Goal: Task Accomplishment & Management: Manage account settings

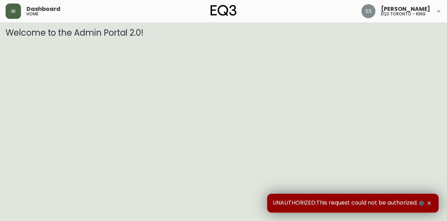
click at [17, 13] on button "button" at bounding box center [13, 10] width 15 height 15
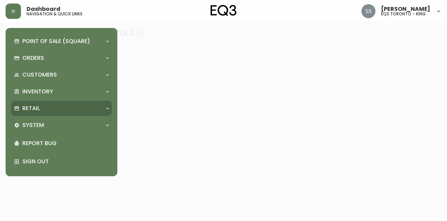
drag, startPoint x: 61, startPoint y: 115, endPoint x: 55, endPoint y: 110, distance: 8.0
click at [55, 110] on div "Retail" at bounding box center [61, 108] width 101 height 15
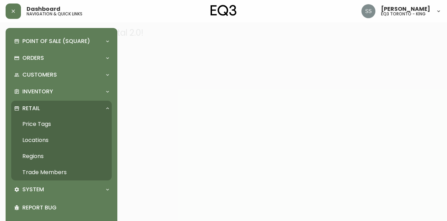
click at [77, 171] on link "Trade Members" at bounding box center [61, 172] width 101 height 16
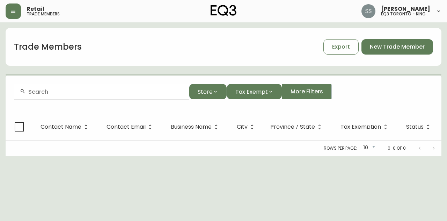
click at [135, 91] on input "text" at bounding box center [105, 91] width 155 height 7
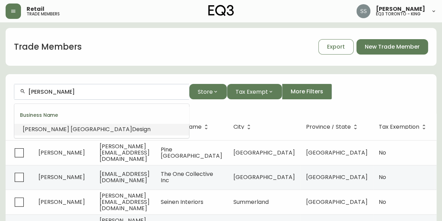
click at [133, 130] on li "[PERSON_NAME] Design" at bounding box center [101, 129] width 175 height 12
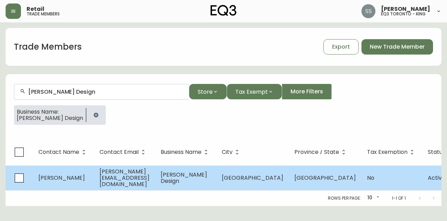
type input "[PERSON_NAME] Design"
click at [216, 171] on td "[PERSON_NAME] Design" at bounding box center [185, 177] width 61 height 25
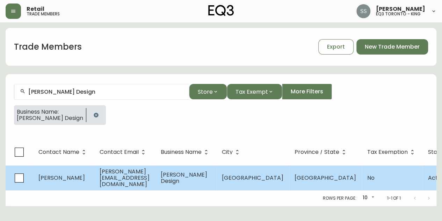
select select "ON"
select select "CA"
select select "CA_EN"
select select "Outreach from a Trade Rep"
select select "Interior Designer"
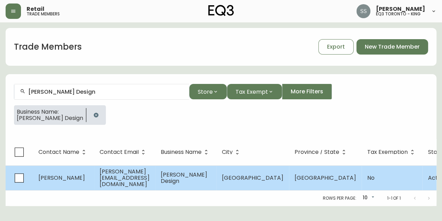
select select "false"
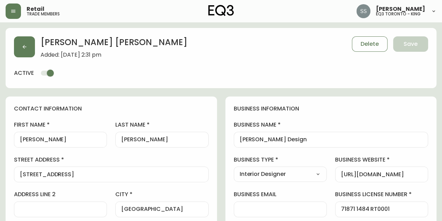
type input "EQ3 Toronto - King"
select select "cjw10z96r007p6gs0hn5531do"
click at [9, 13] on button "button" at bounding box center [13, 10] width 15 height 15
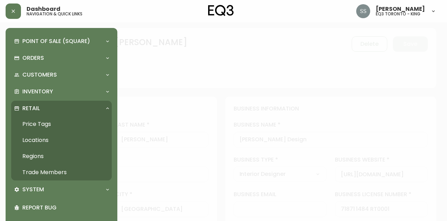
click at [222, 66] on div at bounding box center [223, 110] width 447 height 221
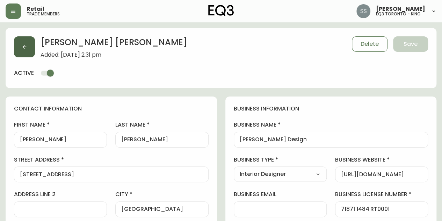
click at [25, 44] on icon "button" at bounding box center [25, 47] width 6 height 6
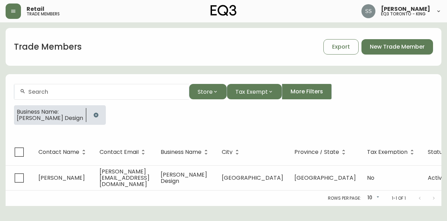
click at [95, 114] on icon "button" at bounding box center [96, 115] width 5 height 5
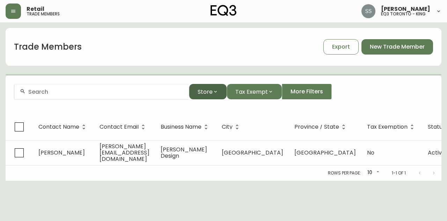
click at [211, 93] on span "Store" at bounding box center [205, 91] width 15 height 9
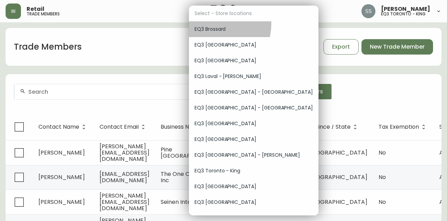
click at [215, 24] on div "EQ3 Brossard" at bounding box center [254, 29] width 130 height 16
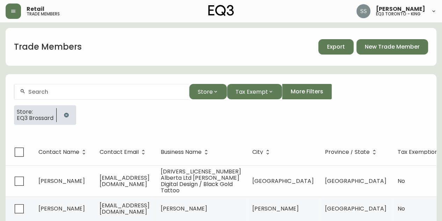
click at [331, 47] on span "Export" at bounding box center [336, 47] width 18 height 8
click at [66, 115] on icon "button" at bounding box center [67, 115] width 6 height 6
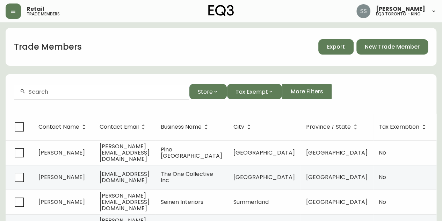
click at [52, 96] on div at bounding box center [101, 92] width 175 height 16
paste input "[EMAIL_ADDRESS][DOMAIN_NAME]"
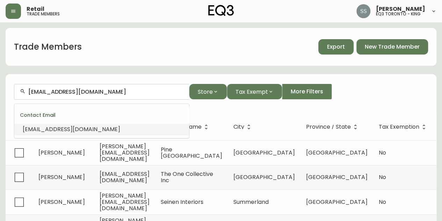
click at [115, 129] on span "[EMAIL_ADDRESS][DOMAIN_NAME]" at bounding box center [72, 129] width 98 height 8
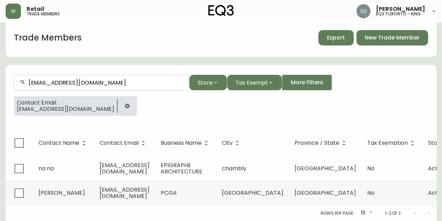
scroll to position [14, 0]
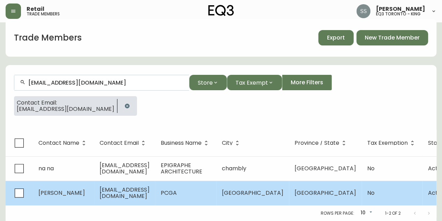
type input "[EMAIL_ADDRESS][DOMAIN_NAME]"
click at [276, 189] on span "[GEOGRAPHIC_DATA]" at bounding box center [253, 193] width 62 height 8
select select "QC"
select select "CA"
select select "CA_EN"
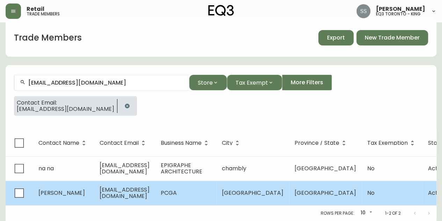
select select "Other"
select select "Architect"
select select "false"
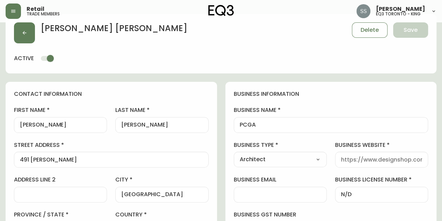
type input "EQ3 Brossard"
select select "cjw10z96u00fa6gs0941re9ze"
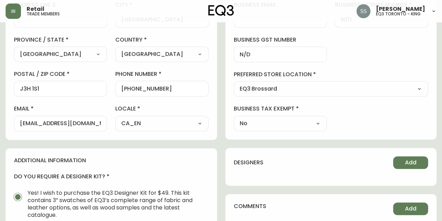
scroll to position [84, 0]
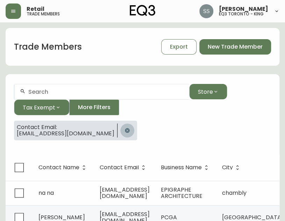
click at [129, 129] on icon "button" at bounding box center [127, 130] width 5 height 5
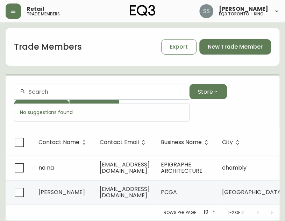
click at [57, 88] on input "text" at bounding box center [105, 91] width 155 height 7
paste input "[EMAIL_ADDRESS][DOMAIN_NAME]"
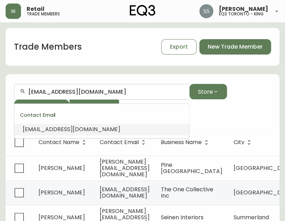
click at [82, 130] on span "[EMAIL_ADDRESS][DOMAIN_NAME]" at bounding box center [72, 129] width 98 height 8
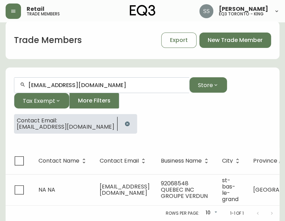
scroll to position [11, 0]
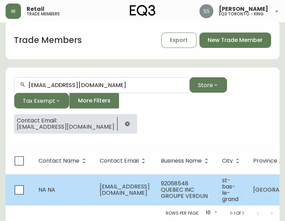
type input "[EMAIL_ADDRESS][DOMAIN_NAME]"
click at [144, 185] on span "[EMAIL_ADDRESS][DOMAIN_NAME]" at bounding box center [125, 189] width 50 height 14
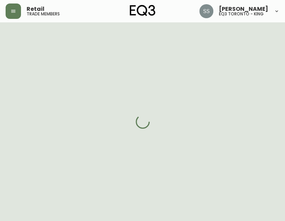
select select "QC"
select select "CA"
select select "CA_EN"
select select "Advertisement"
select select "Home Builder"
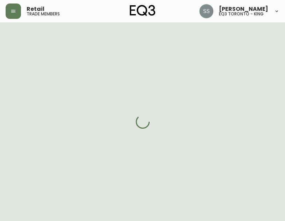
select select "cjw10z96u00fa6gs0941re9ze"
select select "false"
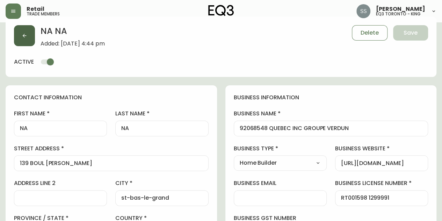
click at [22, 37] on icon "button" at bounding box center [25, 36] width 6 height 6
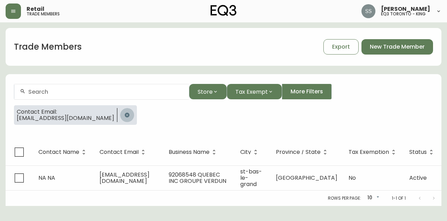
drag, startPoint x: 117, startPoint y: 113, endPoint x: 106, endPoint y: 108, distance: 12.1
click at [124, 113] on icon "button" at bounding box center [127, 115] width 6 height 6
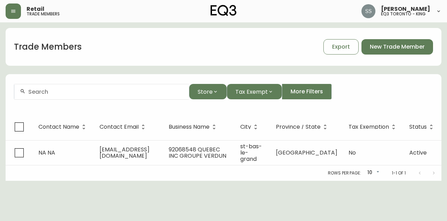
click at [78, 94] on input "text" at bounding box center [105, 91] width 155 height 7
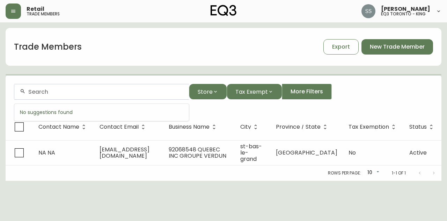
paste input "[EMAIL_ADDRESS][DOMAIN_NAME]"
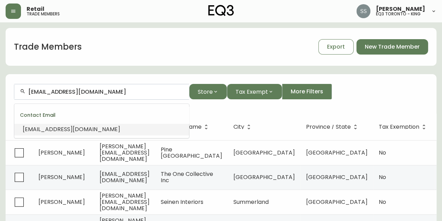
click at [78, 127] on span "[EMAIL_ADDRESS][DOMAIN_NAME]" at bounding box center [72, 129] width 98 height 8
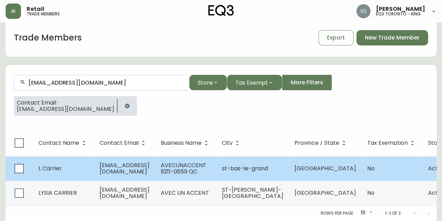
scroll to position [27, 0]
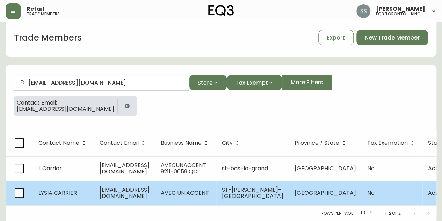
type input "[EMAIL_ADDRESS][DOMAIN_NAME]"
click at [208, 189] on span "AVEC UN ACCENT" at bounding box center [185, 193] width 48 height 8
select select "QC"
select select "CA"
select select "CA_FR"
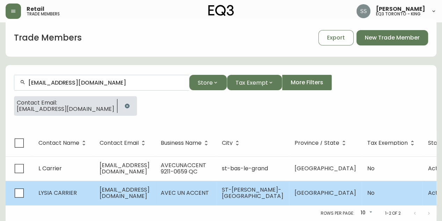
select select "Other"
select select "Interior Designer"
select select "false"
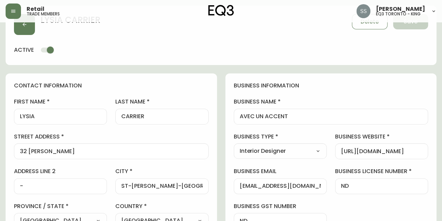
scroll to position [27, 0]
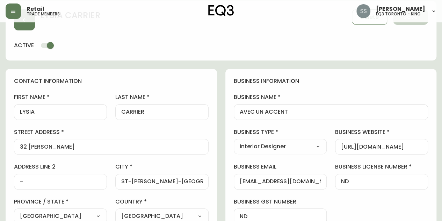
type input "EQ3 Brossard"
select select "cjw10z96u00fa6gs0941re9ze"
click at [23, 27] on button "button" at bounding box center [24, 19] width 21 height 21
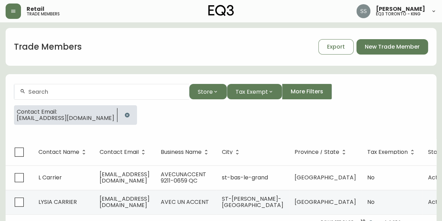
click at [125, 116] on icon "button" at bounding box center [127, 115] width 5 height 5
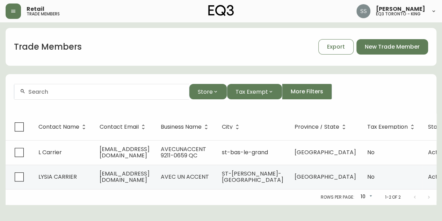
click at [80, 95] on div at bounding box center [101, 92] width 175 height 16
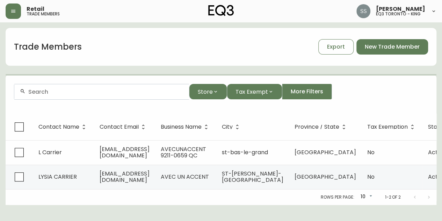
paste input "[EMAIL_ADDRESS][DOMAIN_NAME]"
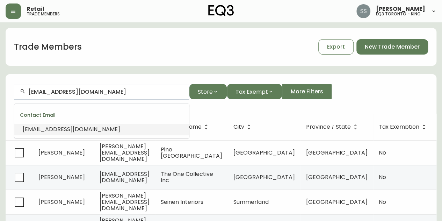
click at [92, 125] on li "[EMAIL_ADDRESS][DOMAIN_NAME]" at bounding box center [101, 129] width 175 height 12
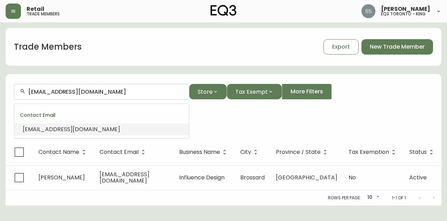
drag, startPoint x: 117, startPoint y: 91, endPoint x: 4, endPoint y: 70, distance: 115.2
click at [0, 70] on main "Trade Members Export New Trade Member [EMAIL_ADDRESS][DOMAIN_NAME] Store Tax Ex…" at bounding box center [223, 113] width 447 height 183
paste input "[DOMAIN_NAME]"
click at [77, 127] on span "[EMAIL_ADDRESS][DOMAIN_NAME]" at bounding box center [72, 129] width 98 height 8
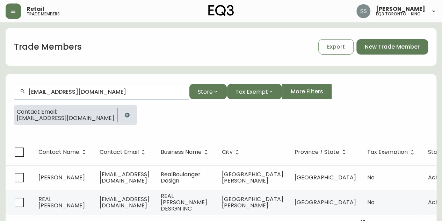
scroll to position [21, 0]
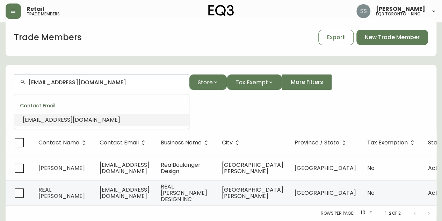
drag, startPoint x: 141, startPoint y: 70, endPoint x: 0, endPoint y: 64, distance: 140.9
click at [0, 64] on main "Trade Members Export New Trade Member [EMAIL_ADDRESS][DOMAIN_NAME] Store Tax Ex…" at bounding box center [221, 117] width 442 height 208
drag, startPoint x: 136, startPoint y: 71, endPoint x: 0, endPoint y: 71, distance: 135.6
click at [0, 71] on main "Trade Members Export New Trade Member [EMAIL_ADDRESS][DOMAIN_NAME] Store Tax Ex…" at bounding box center [221, 117] width 442 height 208
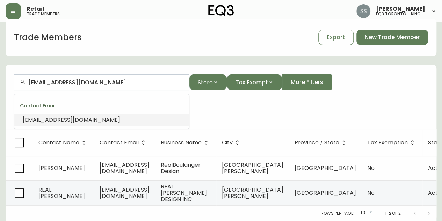
drag, startPoint x: 129, startPoint y: 72, endPoint x: 0, endPoint y: 71, distance: 129.3
click at [0, 71] on main "Trade Members Export New Trade Member [EMAIL_ADDRESS][DOMAIN_NAME] Store Tax Ex…" at bounding box center [221, 117] width 442 height 208
paste input "[EMAIL_ADDRESS][DOMAIN_NAME]"
click at [87, 116] on span "[EMAIL_ADDRESS][DOMAIN_NAME]" at bounding box center [72, 120] width 98 height 8
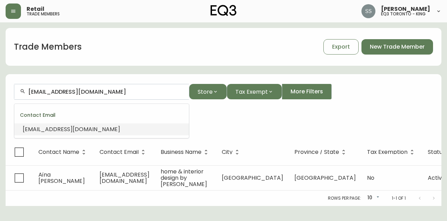
drag, startPoint x: 119, startPoint y: 89, endPoint x: 0, endPoint y: 93, distance: 119.2
click at [0, 93] on main "Trade Members Export New Trade Member [EMAIL_ADDRESS][DOMAIN_NAME] Store Tax Ex…" at bounding box center [223, 113] width 447 height 183
paste input "[PERSON_NAME][EMAIL_ADDRESS][DOMAIN_NAME]"
click at [93, 130] on li "[PERSON_NAME][EMAIL_ADDRESS][DOMAIN_NAME]" at bounding box center [101, 129] width 175 height 12
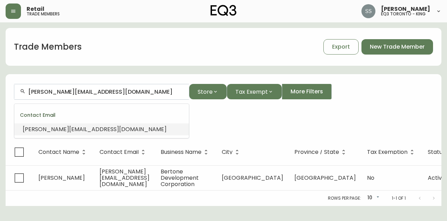
drag, startPoint x: 109, startPoint y: 89, endPoint x: 0, endPoint y: 61, distance: 112.1
click at [0, 62] on main "Trade Members Export New Trade Member [PERSON_NAME][EMAIL_ADDRESS][DOMAIN_NAME]…" at bounding box center [223, 113] width 447 height 183
paste input "[EMAIL_ADDRESS][DOMAIN_NAME]"
click at [67, 131] on span "[EMAIL_ADDRESS][DOMAIN_NAME]" at bounding box center [72, 129] width 98 height 8
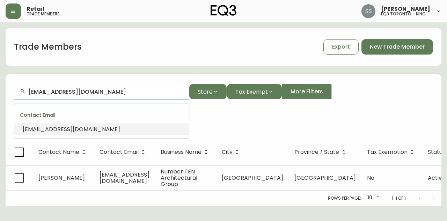
drag, startPoint x: 82, startPoint y: 94, endPoint x: 0, endPoint y: 94, distance: 81.8
click at [0, 94] on main "Trade Members Export New Trade Member [EMAIL_ADDRESS][DOMAIN_NAME] Store Tax Ex…" at bounding box center [223, 113] width 447 height 183
paste input "mjbherer@[PERSON_NAME]-env"
click at [75, 127] on span "[EMAIL_ADDRESS][PERSON_NAME][DOMAIN_NAME]" at bounding box center [95, 129] width 144 height 8
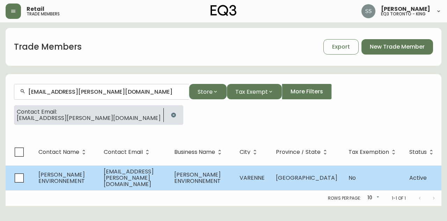
type input "[EMAIL_ADDRESS][PERSON_NAME][DOMAIN_NAME]"
click at [141, 181] on td "[EMAIL_ADDRESS][PERSON_NAME][DOMAIN_NAME]" at bounding box center [133, 177] width 70 height 25
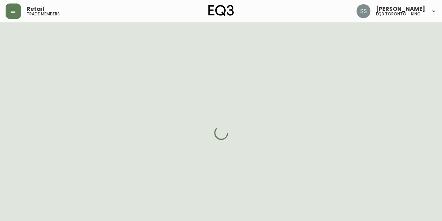
select select "QC"
select select "CA"
select select "CA_FR"
select select "Other"
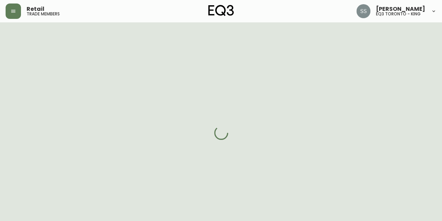
select select "cjw10z96u00fa6gs0941re9ze"
select select "false"
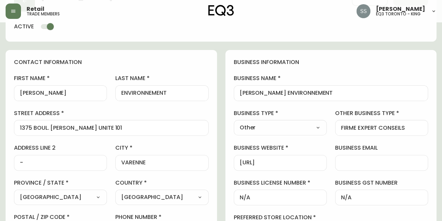
scroll to position [35, 0]
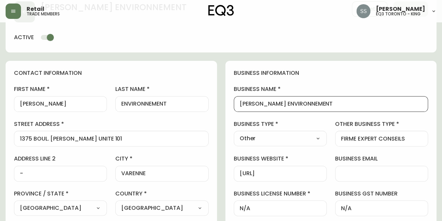
drag, startPoint x: 316, startPoint y: 104, endPoint x: 215, endPoint y: 104, distance: 100.6
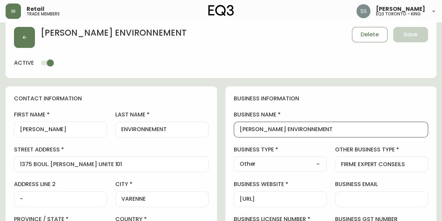
scroll to position [0, 0]
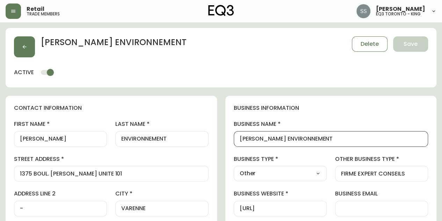
click at [13, 50] on div "[PERSON_NAME] ENVIRONNEMENT Delete Save active" at bounding box center [221, 57] width 431 height 59
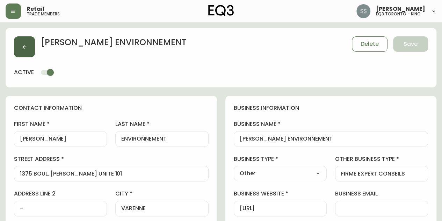
click at [20, 48] on button "button" at bounding box center [24, 46] width 21 height 21
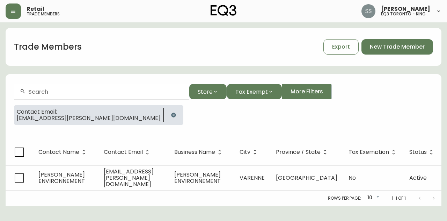
click at [171, 116] on icon "button" at bounding box center [174, 115] width 6 height 6
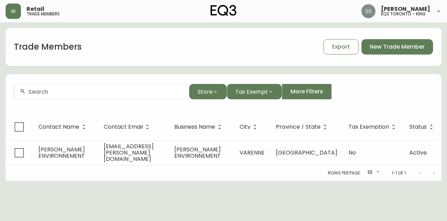
click at [78, 93] on input "text" at bounding box center [105, 91] width 155 height 7
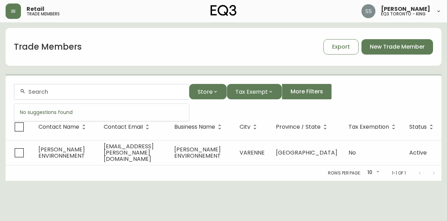
paste input "[EMAIL_ADDRESS][DOMAIN_NAME]"
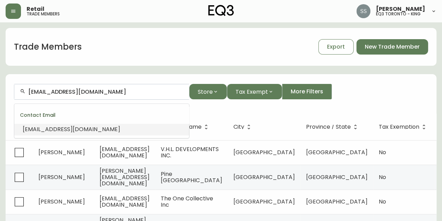
click at [73, 128] on span "[EMAIL_ADDRESS][DOMAIN_NAME]" at bounding box center [72, 129] width 98 height 8
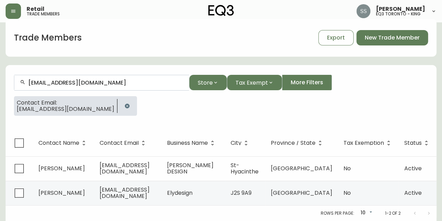
scroll to position [14, 0]
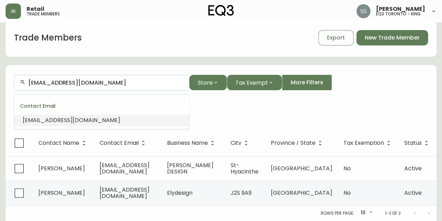
drag, startPoint x: 101, startPoint y: 79, endPoint x: 0, endPoint y: 72, distance: 101.6
click at [0, 72] on main "Trade Members Export New Trade Member [EMAIL_ADDRESS][DOMAIN_NAME] Store Tax Ex…" at bounding box center [221, 117] width 442 height 208
paste input "[EMAIL_ADDRESS][DOMAIN_NAME]"
click at [118, 116] on span "[EMAIL_ADDRESS][DOMAIN_NAME]" at bounding box center [72, 120] width 98 height 8
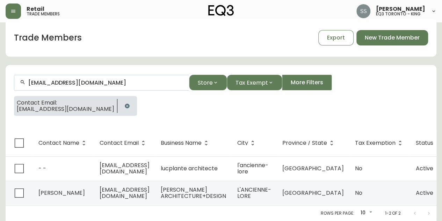
type input "[EMAIL_ADDRESS][DOMAIN_NAME]"
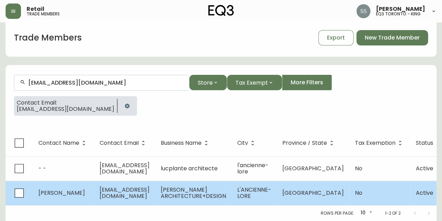
click at [136, 190] on span "[EMAIL_ADDRESS][DOMAIN_NAME]" at bounding box center [125, 193] width 50 height 14
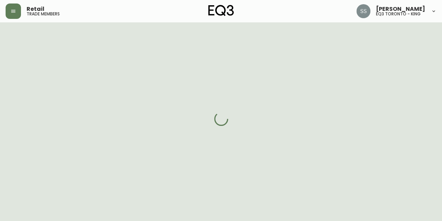
select select "QC"
select select "CA"
select select "CA_EN"
select select "Other"
select select "cjw10z96u00fa6gs0941re9ze"
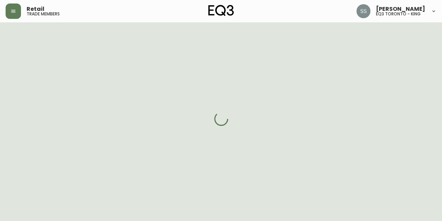
select select "false"
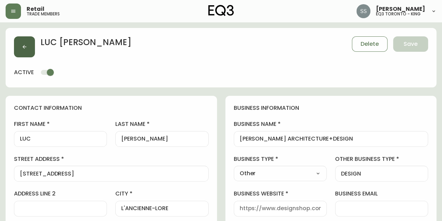
click at [26, 52] on button "button" at bounding box center [24, 46] width 21 height 21
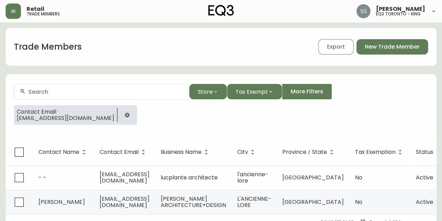
click at [127, 98] on div at bounding box center [101, 92] width 175 height 16
paste input "[EMAIL_ADDRESS][DOMAIN_NAME]"
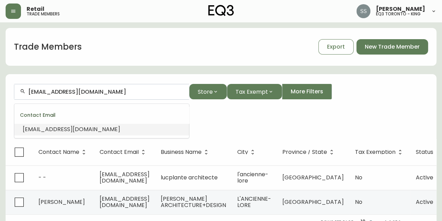
click at [82, 129] on span "[EMAIL_ADDRESS][DOMAIN_NAME]" at bounding box center [72, 129] width 98 height 8
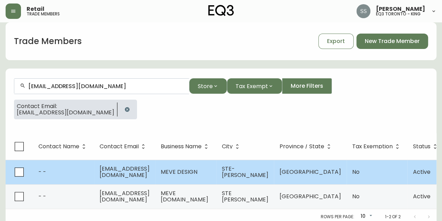
scroll to position [8, 0]
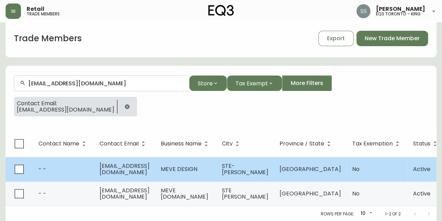
type input "[EMAIL_ADDRESS][DOMAIN_NAME]"
click at [143, 178] on td "[EMAIL_ADDRESS][DOMAIN_NAME]" at bounding box center [124, 169] width 61 height 24
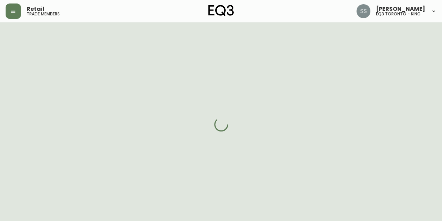
select select "QC"
select select "CA"
select select "CA_FR"
select select "Other"
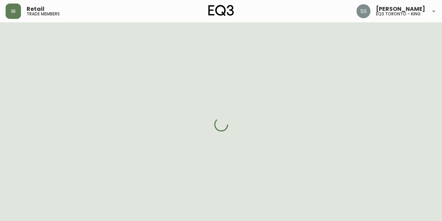
select select "cjw10z96u00fa6gs0941re9ze"
select select "false"
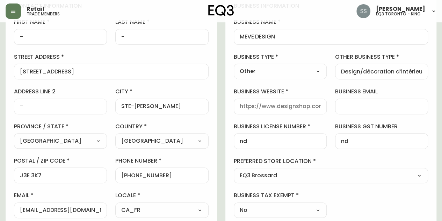
scroll to position [8, 0]
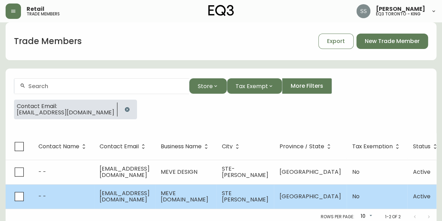
scroll to position [8, 0]
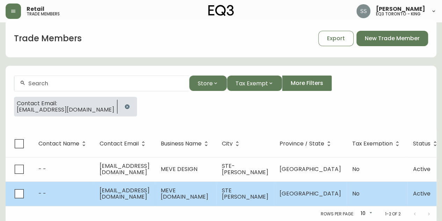
click at [155, 199] on td "[EMAIL_ADDRESS][DOMAIN_NAME]" at bounding box center [124, 193] width 61 height 24
select select "QC"
select select "CA"
select select "CA_EN"
select select "Other"
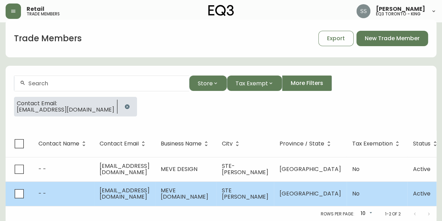
select select "Other"
select select "cjw10z96u00fa6gs0941re9ze"
select select "false"
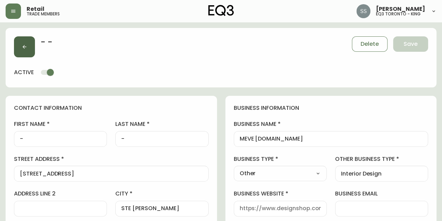
click at [19, 46] on button "button" at bounding box center [24, 46] width 21 height 21
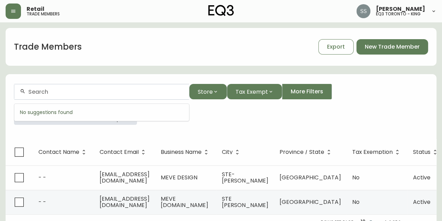
click at [58, 94] on input "text" at bounding box center [105, 91] width 155 height 7
paste input "[EMAIL_ADDRESS][DOMAIN_NAME]"
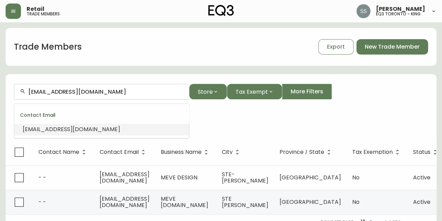
click at [69, 134] on li "[EMAIL_ADDRESS][DOMAIN_NAME]" at bounding box center [101, 129] width 175 height 12
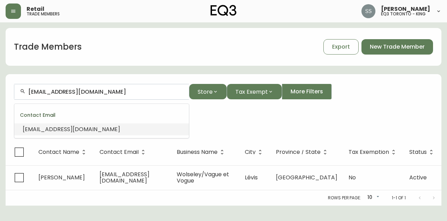
drag, startPoint x: 95, startPoint y: 92, endPoint x: 0, endPoint y: 92, distance: 94.7
click at [0, 92] on main "Trade Members Export New Trade Member [EMAIL_ADDRESS][DOMAIN_NAME] Store Tax Ex…" at bounding box center [223, 113] width 447 height 183
paste input "kbdesign"
click at [84, 129] on li "info@ akbdesign .ca" at bounding box center [101, 129] width 175 height 12
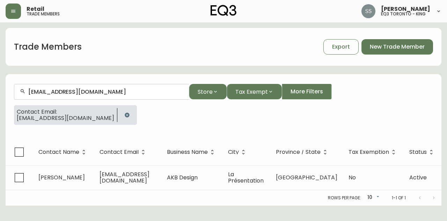
drag, startPoint x: 0, startPoint y: 89, endPoint x: 13, endPoint y: 78, distance: 16.9
click at [0, 81] on main "Trade Members Export New Trade Member [EMAIL_ADDRESS][DOMAIN_NAME] Store Tax Ex…" at bounding box center [223, 113] width 447 height 183
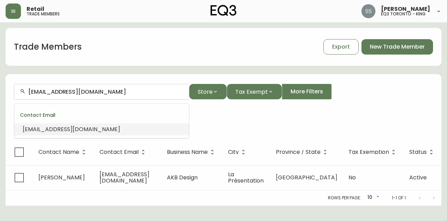
paste input "[EMAIL_ADDRESS][DOMAIN_NAME]"
click at [100, 131] on span "[EMAIL_ADDRESS][DOMAIN_NAME]" at bounding box center [72, 129] width 98 height 8
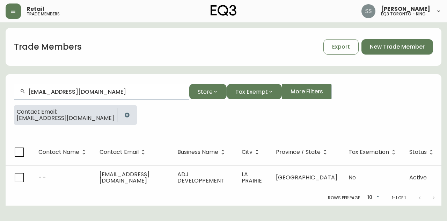
drag, startPoint x: 129, startPoint y: 92, endPoint x: 0, endPoint y: 97, distance: 129.4
click at [0, 98] on main "Trade Members Export New Trade Member [EMAIL_ADDRESS][DOMAIN_NAME] Store Tax Ex…" at bounding box center [223, 113] width 447 height 183
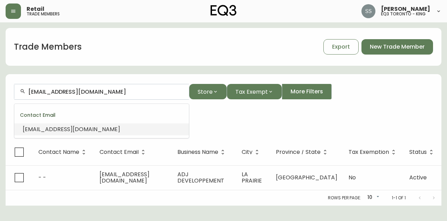
paste input "[PERSON_NAME]@[PERSON_NAME]-bobois"
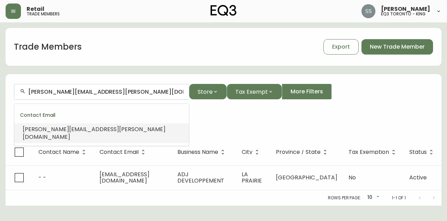
click at [96, 130] on span "[PERSON_NAME][EMAIL_ADDRESS][PERSON_NAME][DOMAIN_NAME]" at bounding box center [94, 133] width 143 height 16
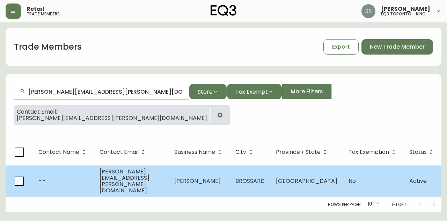
type input "[PERSON_NAME][EMAIL_ADDRESS][PERSON_NAME][DOMAIN_NAME]"
click at [213, 183] on td "[PERSON_NAME]" at bounding box center [199, 180] width 61 height 31
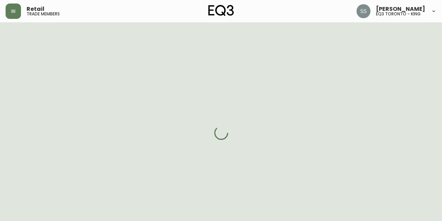
select select "QC"
select select "CA"
select select "CA_EN"
select select "Other"
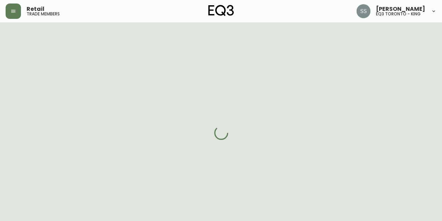
select select "cjw10z96u00fa6gs0941re9ze"
select select "false"
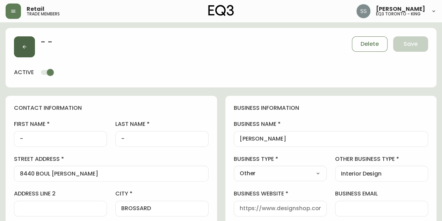
click at [21, 40] on button "button" at bounding box center [24, 46] width 21 height 21
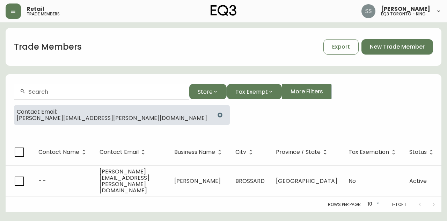
click at [63, 94] on input "text" at bounding box center [105, 91] width 155 height 7
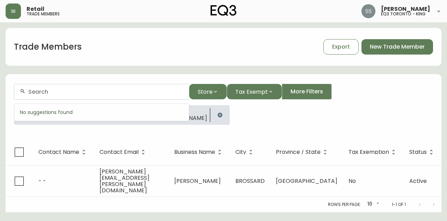
paste input "[EMAIL_ADDRESS][DOMAIN_NAME]"
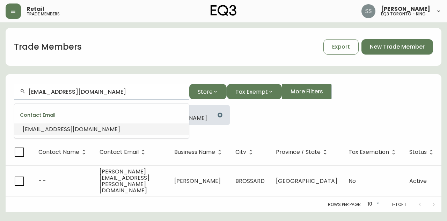
click at [75, 131] on span "[EMAIL_ADDRESS][DOMAIN_NAME]" at bounding box center [72, 129] width 98 height 8
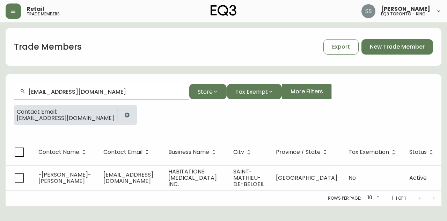
drag, startPoint x: 128, startPoint y: 92, endPoint x: 0, endPoint y: 92, distance: 127.9
click at [4, 93] on main "Trade Members Export New Trade Member [EMAIL_ADDRESS][DOMAIN_NAME] Store Tax Ex…" at bounding box center [223, 113] width 447 height 183
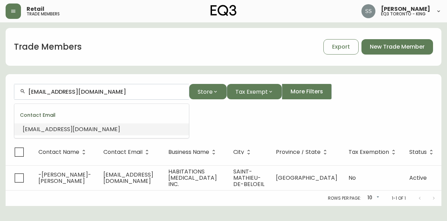
paste input "[EMAIL_ADDRESS]"
click at [92, 129] on span "[EMAIL_ADDRESS][DOMAIN_NAME]" at bounding box center [72, 129] width 98 height 8
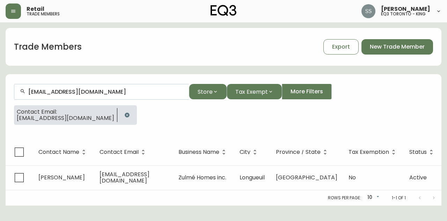
drag, startPoint x: 99, startPoint y: 93, endPoint x: 0, endPoint y: 74, distance: 101.0
click at [0, 74] on main "Trade Members Export New Trade Member [EMAIL_ADDRESS][DOMAIN_NAME] Store Tax Ex…" at bounding box center [223, 113] width 447 height 183
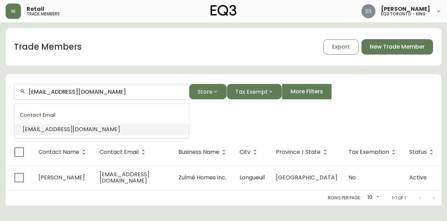
paste input "[PERSON_NAME]@cmcdesigner"
click at [117, 132] on li "[PERSON_NAME][EMAIL_ADDRESS][DOMAIN_NAME]" at bounding box center [101, 129] width 175 height 12
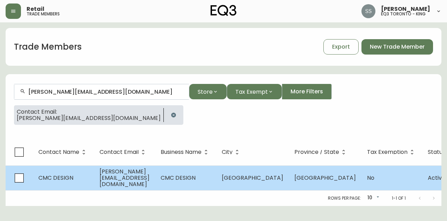
type input "[PERSON_NAME][EMAIL_ADDRESS][DOMAIN_NAME]"
click at [130, 179] on span "[PERSON_NAME][EMAIL_ADDRESS][DOMAIN_NAME]" at bounding box center [125, 177] width 50 height 21
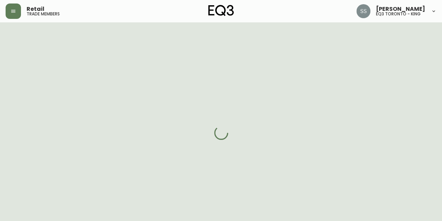
select select "QC"
select select "CA"
select select "CA_EN"
select select "Other"
select select "cjw10z96u00fa6gs0941re9ze"
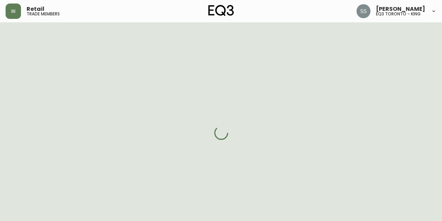
select select "false"
